Goal: Information Seeking & Learning: Learn about a topic

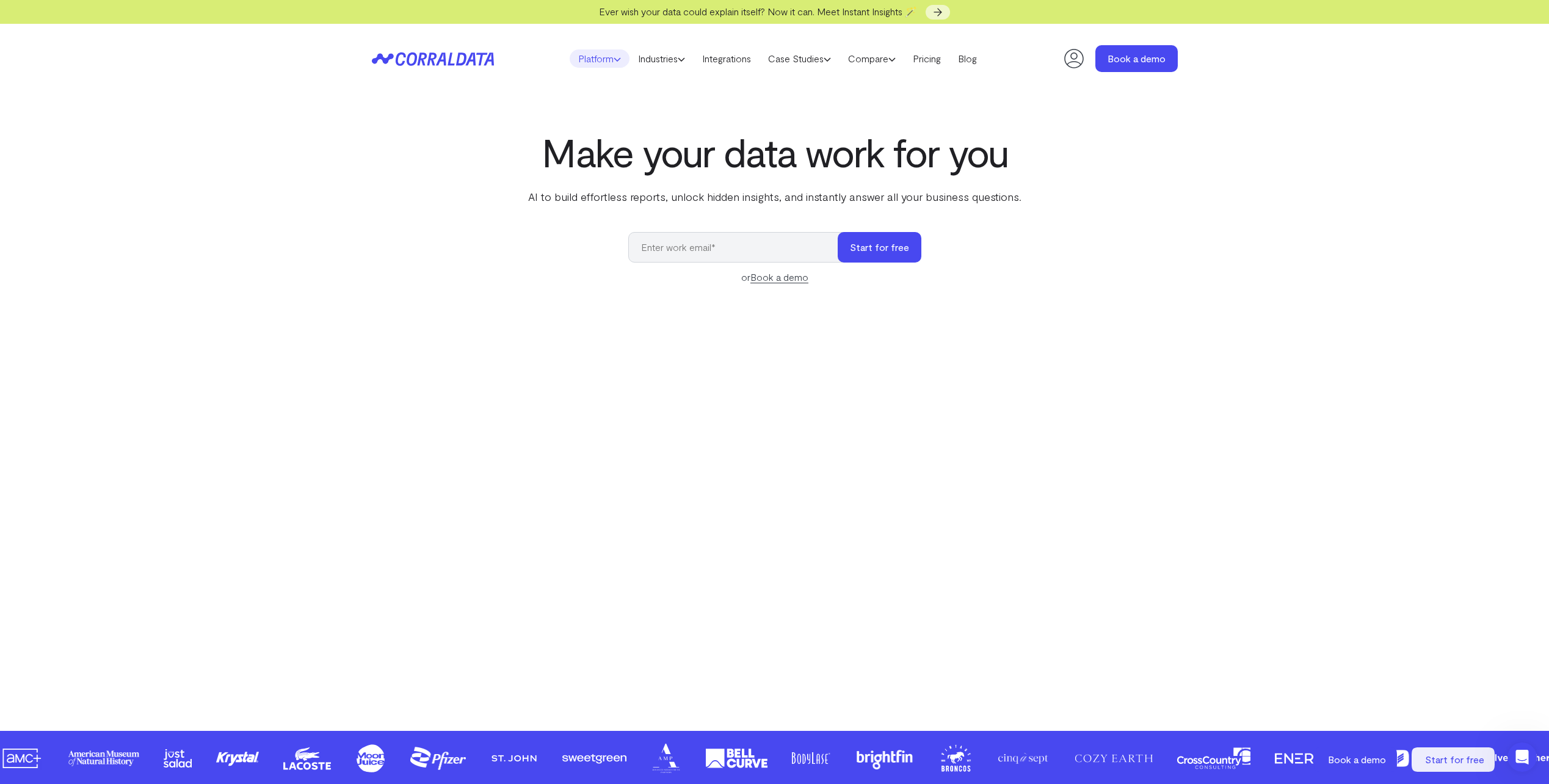
click at [600, 55] on link "Platform" at bounding box center [600, 59] width 60 height 19
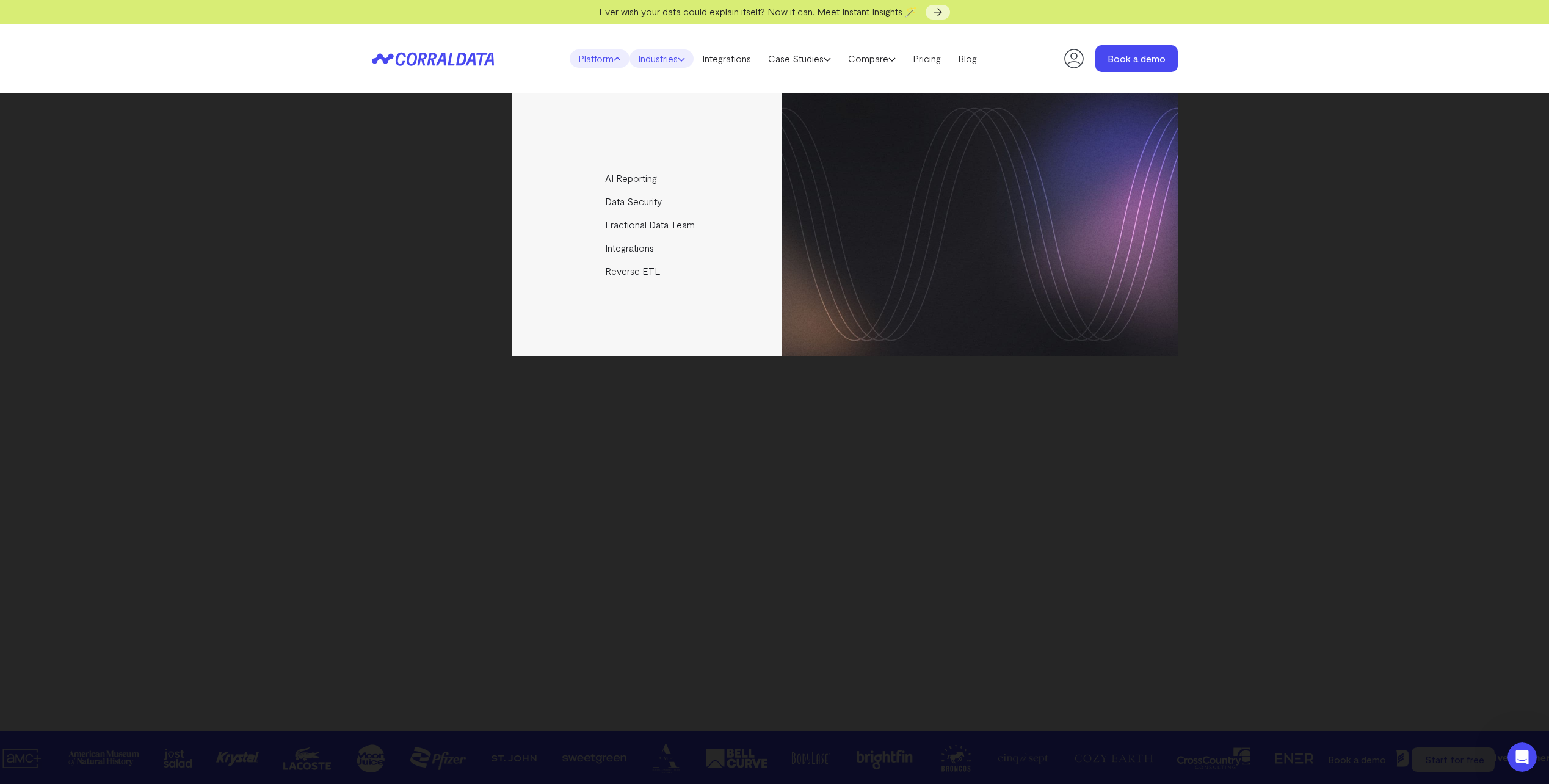
click at [686, 63] on link "Industries" at bounding box center [662, 59] width 64 height 19
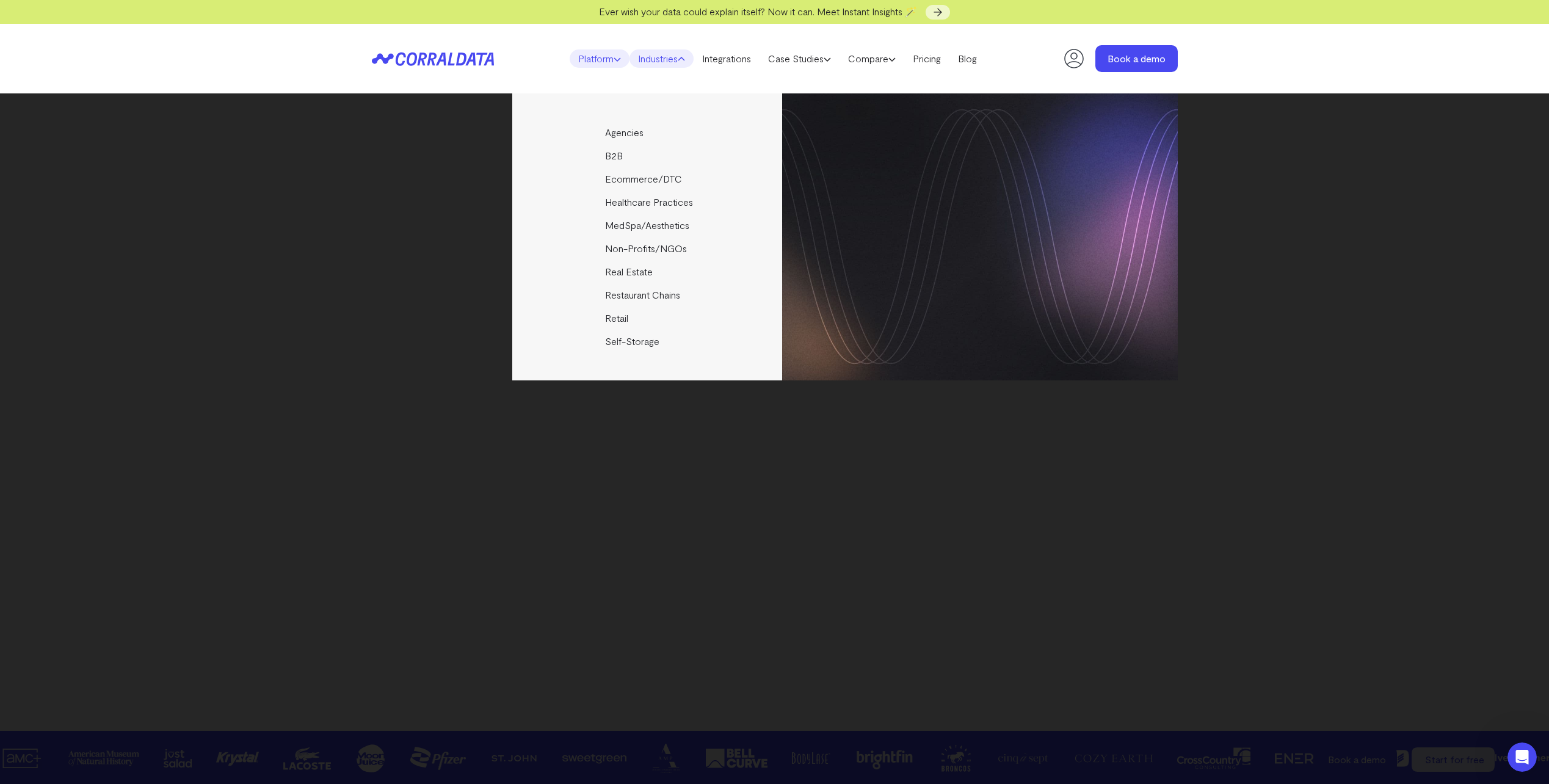
click at [600, 61] on link "Platform" at bounding box center [600, 59] width 60 height 19
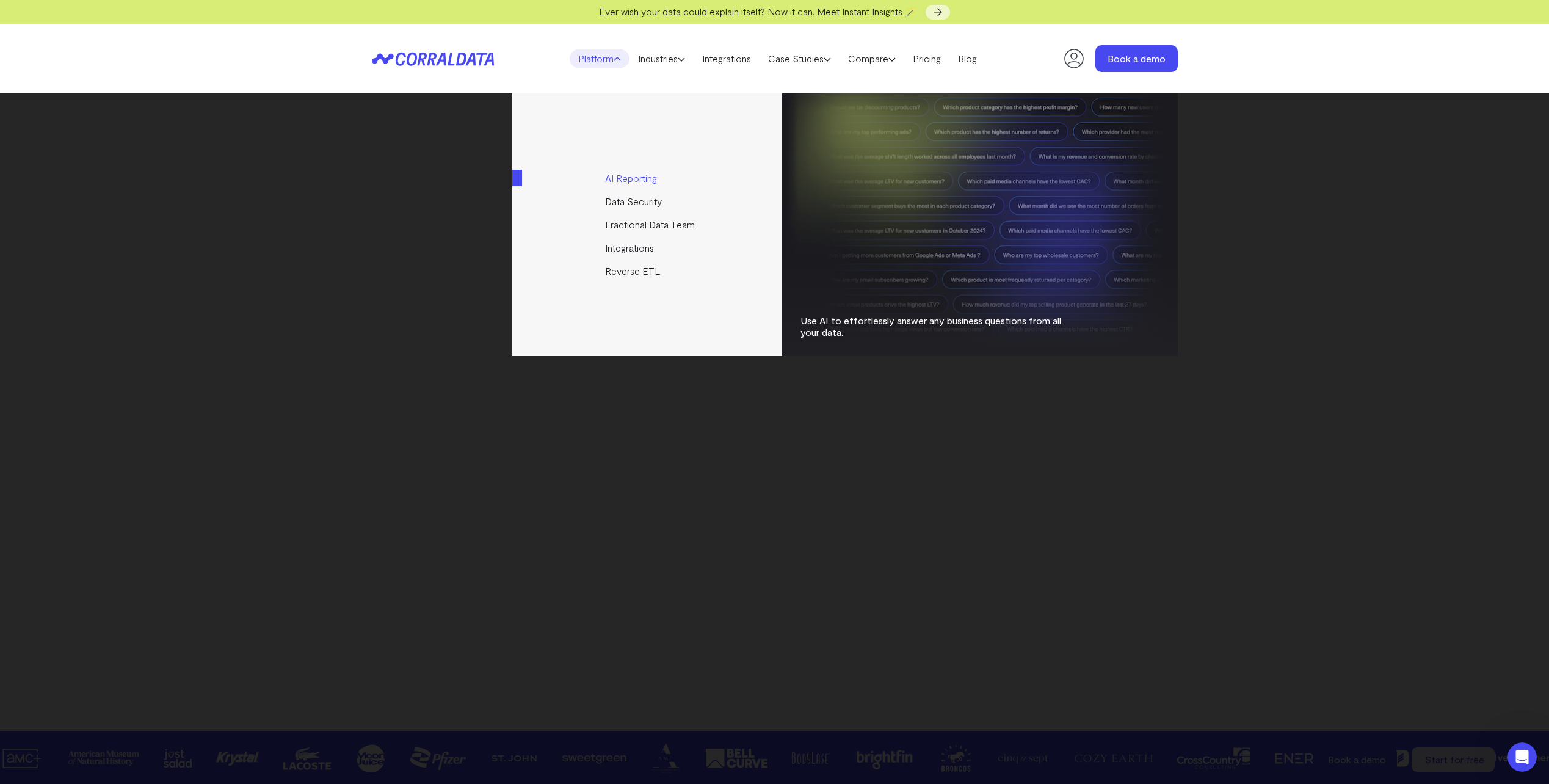
click at [633, 174] on link "AI Reporting" at bounding box center [648, 178] width 272 height 23
